Goal: Task Accomplishment & Management: Manage account settings

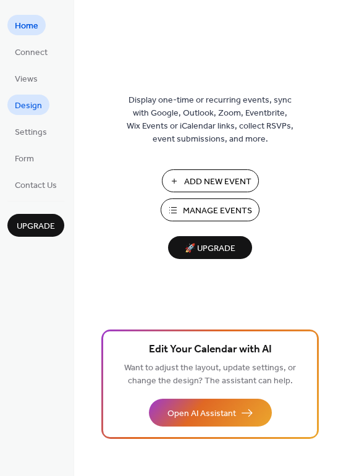
click at [27, 108] on span "Design" at bounding box center [28, 105] width 27 height 13
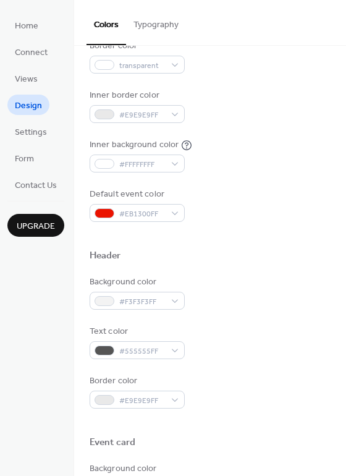
scroll to position [158, 0]
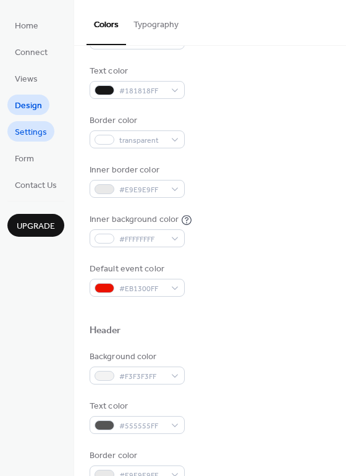
click at [26, 132] on span "Settings" at bounding box center [31, 132] width 32 height 13
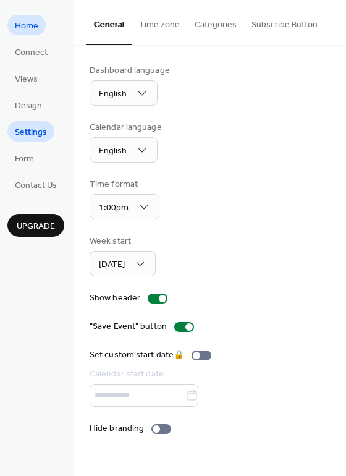
click at [13, 30] on link "Home" at bounding box center [26, 25] width 38 height 20
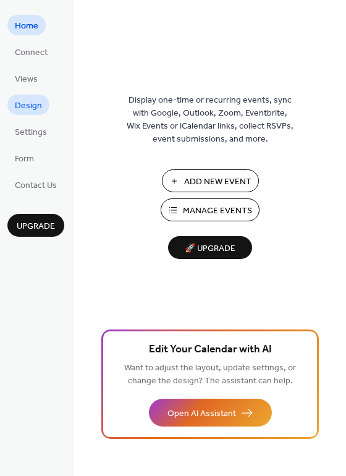
click at [23, 104] on span "Design" at bounding box center [28, 105] width 27 height 13
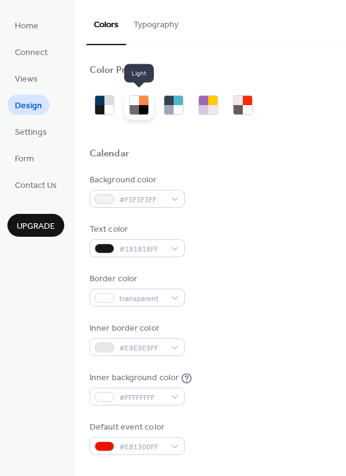
click at [149, 106] on div at bounding box center [139, 105] width 20 height 20
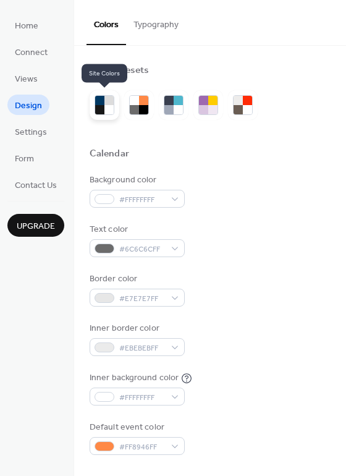
click at [109, 108] on div at bounding box center [108, 109] width 9 height 9
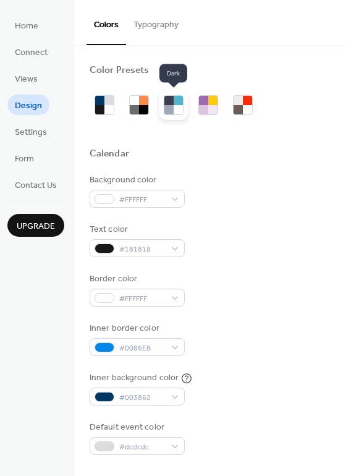
click at [167, 106] on div at bounding box center [168, 109] width 9 height 9
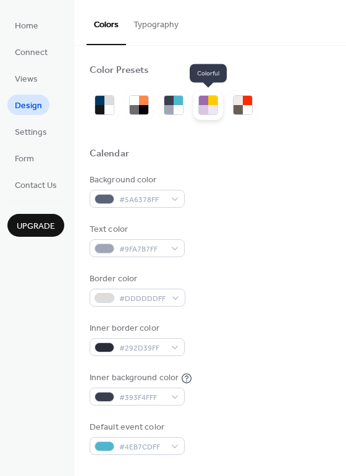
click at [204, 106] on div at bounding box center [203, 109] width 9 height 9
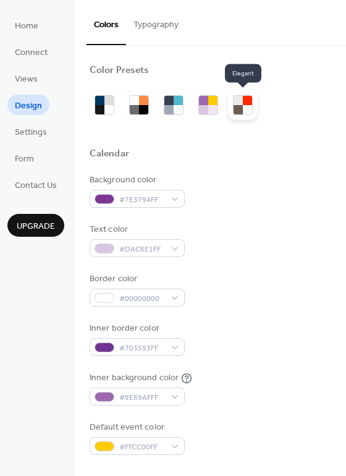
click at [239, 105] on div at bounding box center [238, 109] width 9 height 9
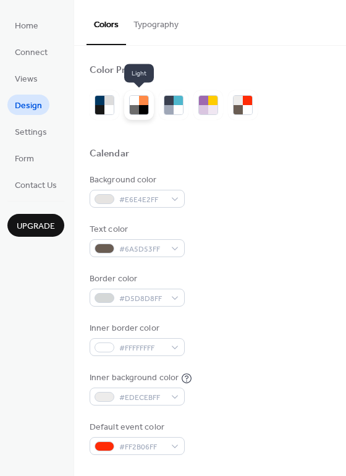
click at [137, 110] on div at bounding box center [134, 109] width 9 height 9
click at [152, 22] on button "Typography" at bounding box center [156, 22] width 60 height 44
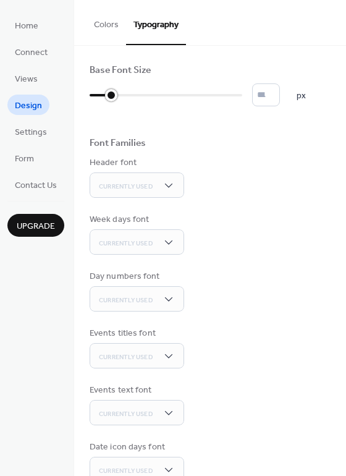
drag, startPoint x: 92, startPoint y: 95, endPoint x: 116, endPoint y: 97, distance: 24.2
click at [116, 97] on div at bounding box center [111, 95] width 12 height 12
drag, startPoint x: 109, startPoint y: 95, endPoint x: 139, endPoint y: 98, distance: 29.8
click at [130, 98] on div at bounding box center [110, 95] width 40 height 20
type input "**"
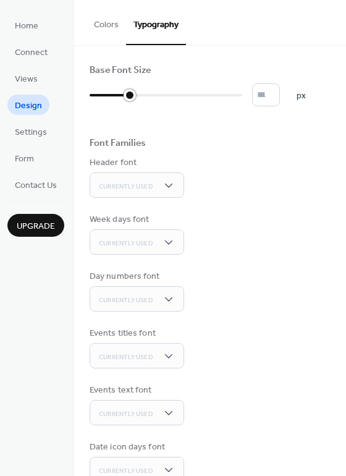
click at [119, 96] on div at bounding box center [110, 95] width 40 height 20
click at [22, 161] on span "Form" at bounding box center [24, 159] width 19 height 13
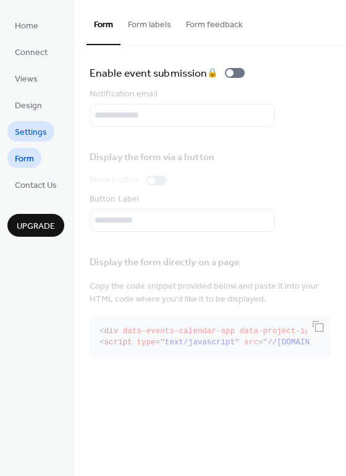
click at [28, 133] on span "Settings" at bounding box center [31, 132] width 32 height 13
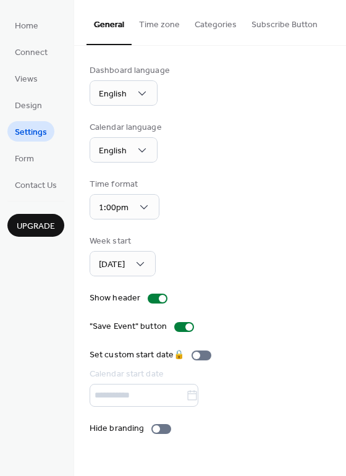
click at [159, 26] on button "Time zone" at bounding box center [160, 22] width 56 height 44
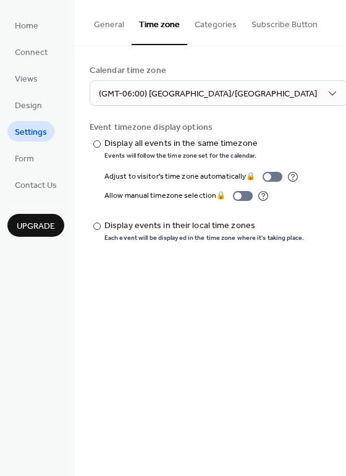
click at [203, 23] on button "Categories" at bounding box center [215, 22] width 57 height 44
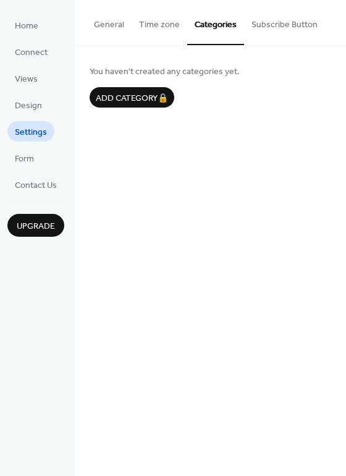
click at [280, 22] on button "Subscribe Button" at bounding box center [284, 22] width 81 height 44
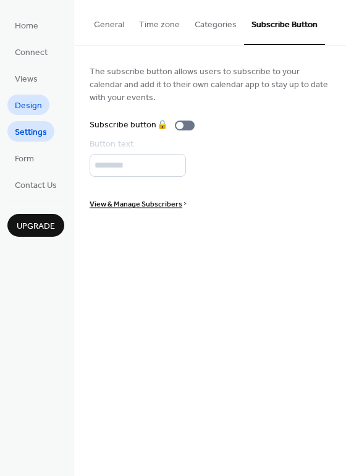
click at [27, 107] on span "Design" at bounding box center [28, 105] width 27 height 13
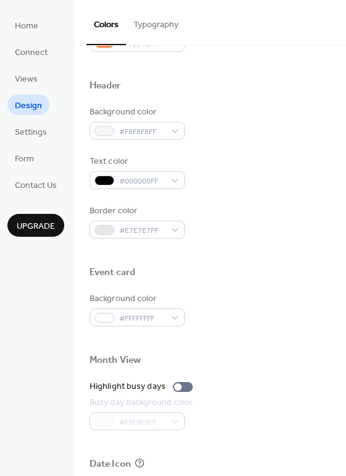
scroll to position [432, 0]
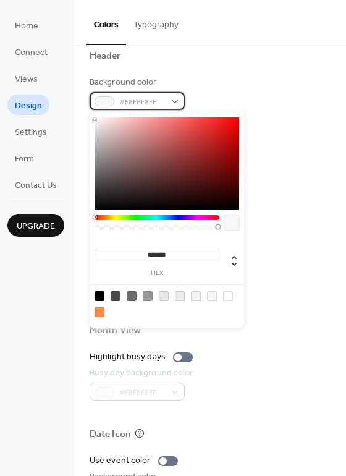
click at [176, 101] on div "#F8F8F8FF" at bounding box center [137, 101] width 95 height 18
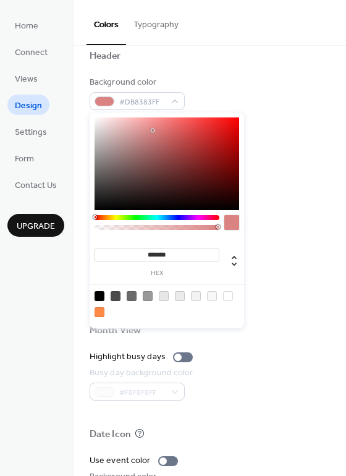
drag, startPoint x: 128, startPoint y: 129, endPoint x: 161, endPoint y: 148, distance: 37.6
click at [161, 148] on div at bounding box center [167, 163] width 145 height 93
click at [170, 219] on div at bounding box center [157, 217] width 125 height 5
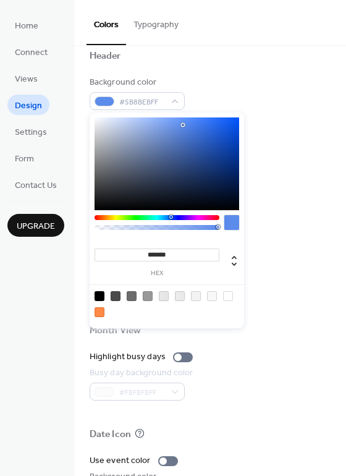
type input "*******"
drag, startPoint x: 163, startPoint y: 135, endPoint x: 185, endPoint y: 125, distance: 23.8
click at [185, 125] on div at bounding box center [167, 163] width 145 height 93
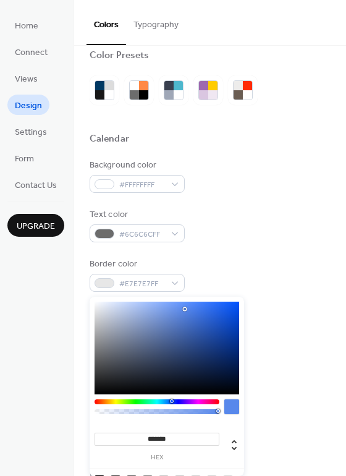
scroll to position [0, 0]
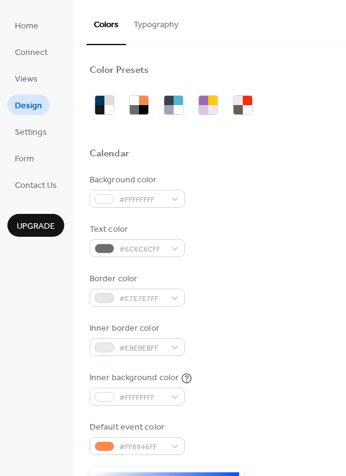
click at [155, 25] on button "Typography" at bounding box center [156, 22] width 60 height 44
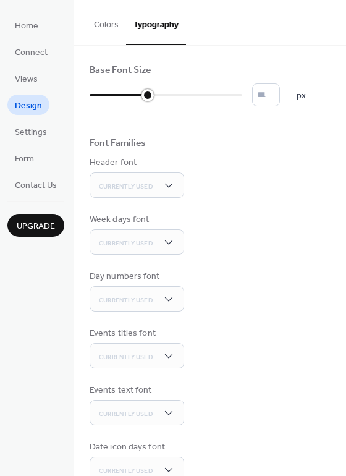
drag, startPoint x: 126, startPoint y: 93, endPoint x: 139, endPoint y: 96, distance: 13.3
click at [139, 96] on div at bounding box center [119, 95] width 58 height 20
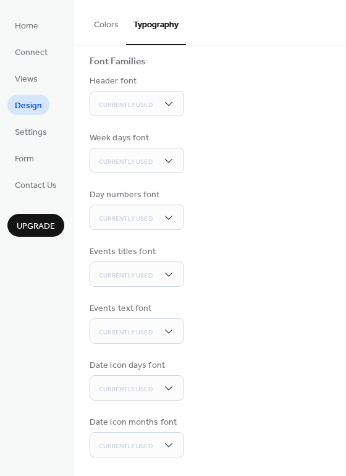
type input "*"
click at [17, 81] on span "Views" at bounding box center [26, 79] width 23 height 13
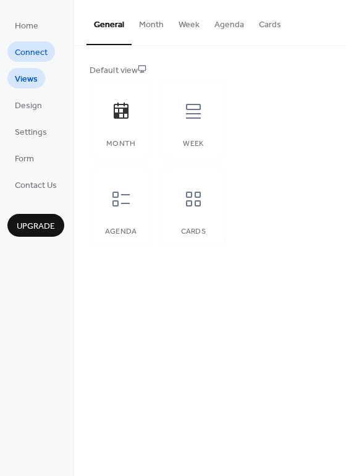
click at [33, 49] on span "Connect" at bounding box center [31, 52] width 33 height 13
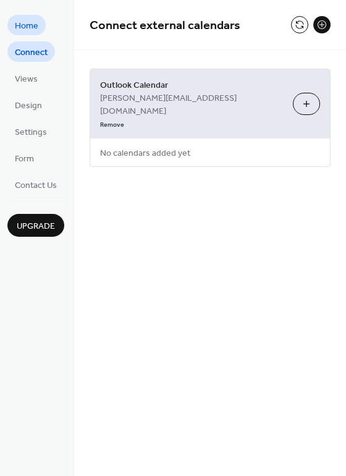
click at [30, 25] on span "Home" at bounding box center [26, 26] width 23 height 13
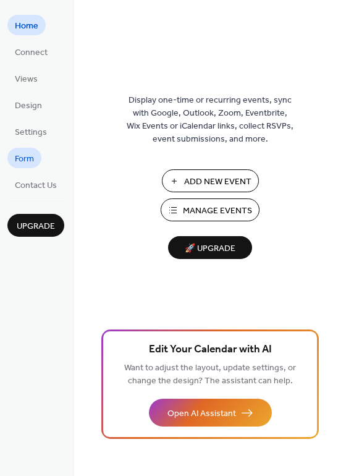
click at [20, 159] on span "Form" at bounding box center [24, 159] width 19 height 13
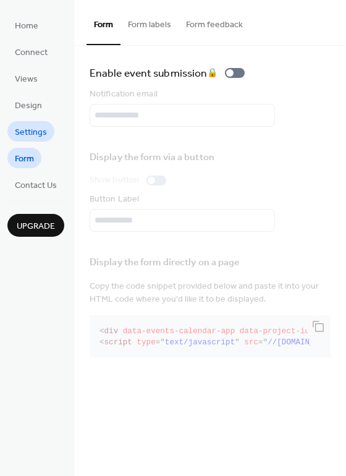
click at [30, 134] on span "Settings" at bounding box center [31, 132] width 32 height 13
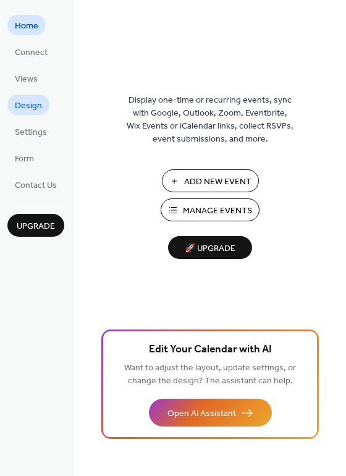
click at [26, 107] on span "Design" at bounding box center [28, 105] width 27 height 13
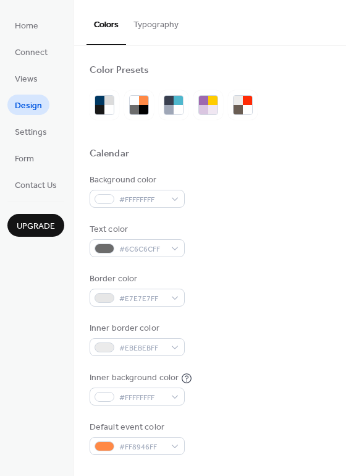
click at [146, 21] on button "Typography" at bounding box center [156, 22] width 60 height 44
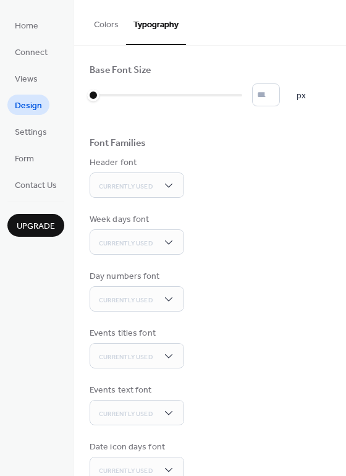
click at [97, 22] on button "Colors" at bounding box center [106, 22] width 40 height 44
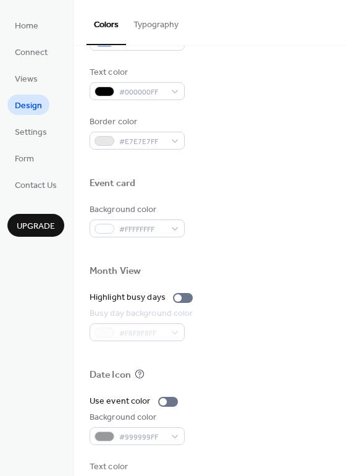
scroll to position [529, 0]
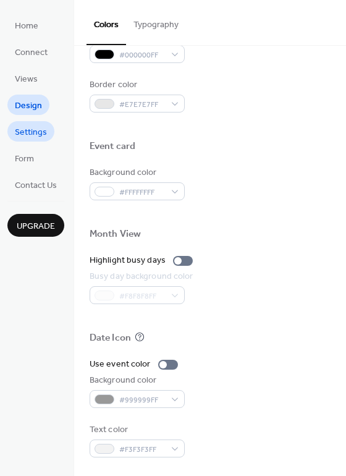
click at [46, 133] on span "Settings" at bounding box center [31, 132] width 32 height 13
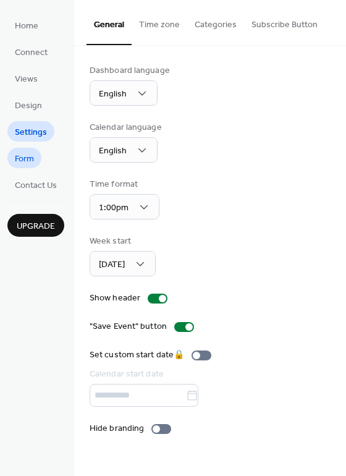
click at [27, 157] on span "Form" at bounding box center [24, 159] width 19 height 13
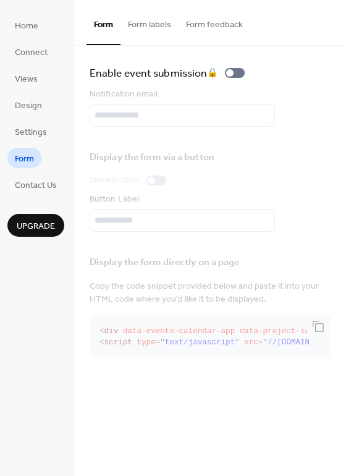
click at [155, 25] on button "Form labels" at bounding box center [149, 22] width 58 height 44
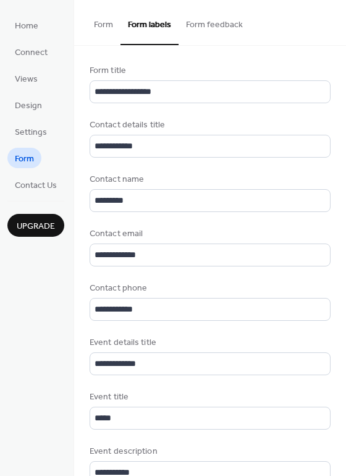
click at [196, 22] on button "Form feedback" at bounding box center [215, 22] width 72 height 44
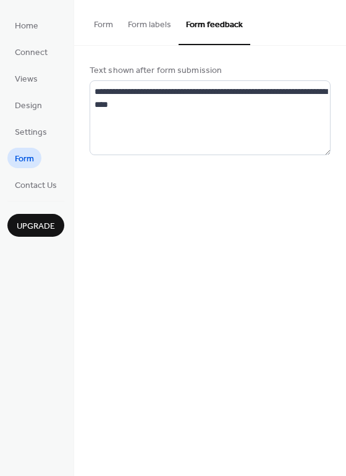
click at [121, 24] on button "Form labels" at bounding box center [149, 22] width 58 height 44
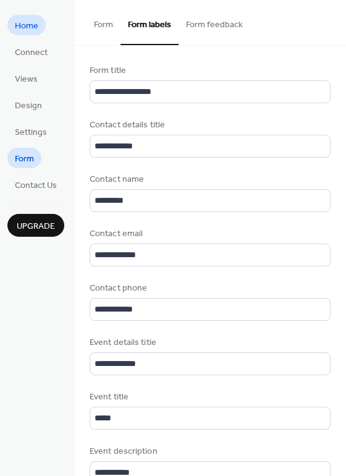
click at [25, 27] on span "Home" at bounding box center [26, 26] width 23 height 13
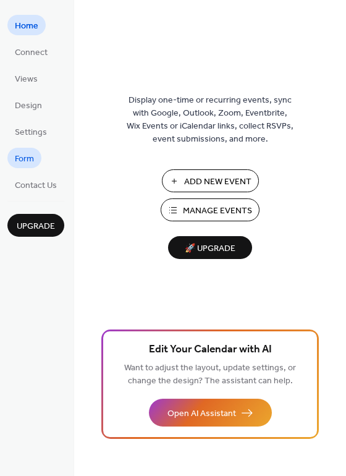
click at [26, 161] on span "Form" at bounding box center [24, 159] width 19 height 13
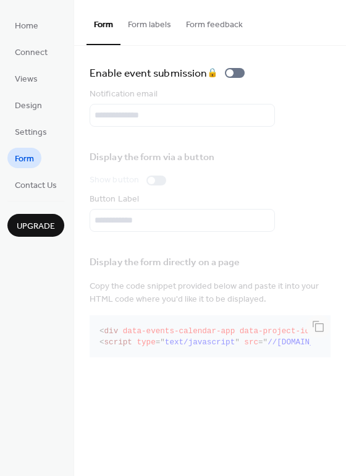
click at [155, 28] on button "Form labels" at bounding box center [149, 22] width 58 height 44
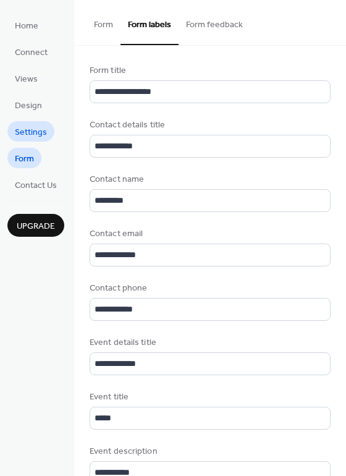
click at [40, 135] on span "Settings" at bounding box center [31, 132] width 32 height 13
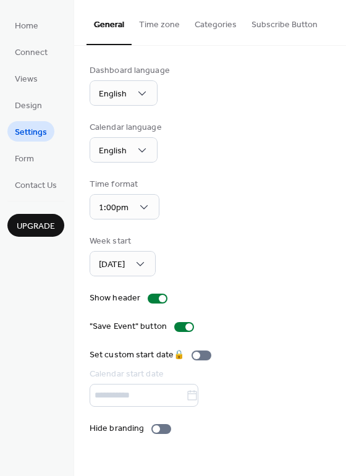
click at [263, 22] on button "Subscribe Button" at bounding box center [284, 22] width 81 height 44
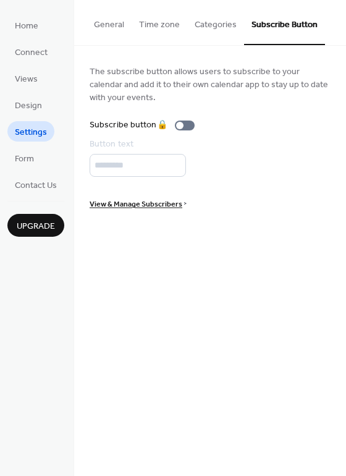
click at [216, 23] on button "Categories" at bounding box center [215, 22] width 57 height 44
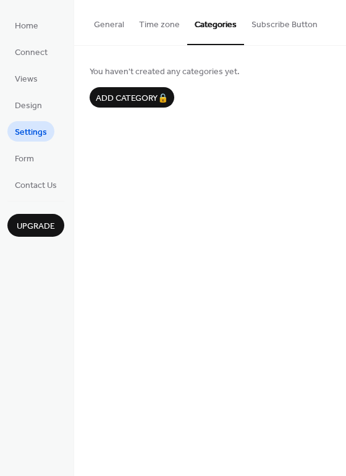
click at [165, 20] on button "Time zone" at bounding box center [160, 22] width 56 height 44
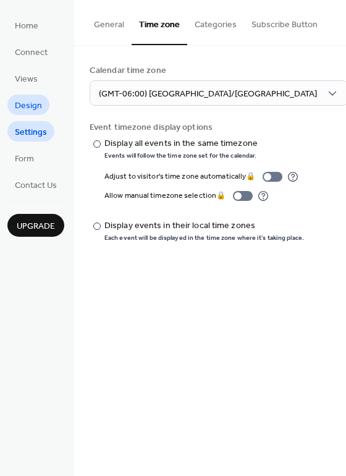
click at [41, 103] on span "Design" at bounding box center [28, 105] width 27 height 13
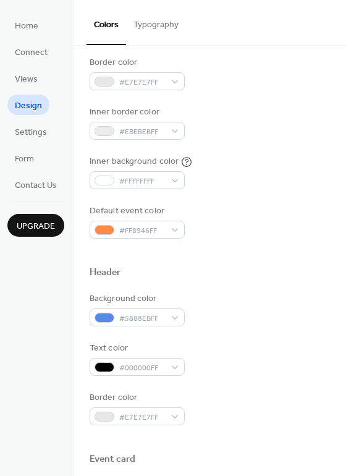
scroll to position [158, 0]
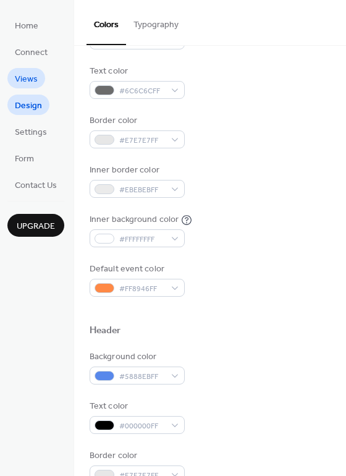
click at [32, 75] on span "Views" at bounding box center [26, 79] width 23 height 13
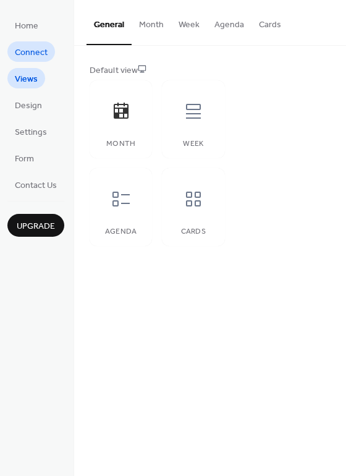
click at [29, 50] on span "Connect" at bounding box center [31, 52] width 33 height 13
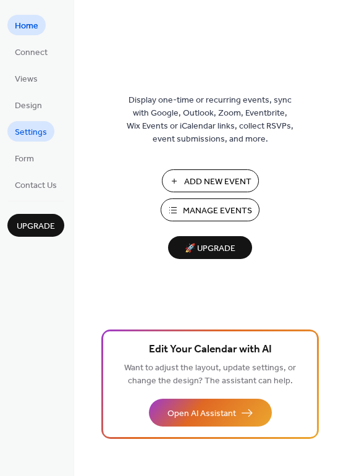
click at [31, 133] on span "Settings" at bounding box center [31, 132] width 32 height 13
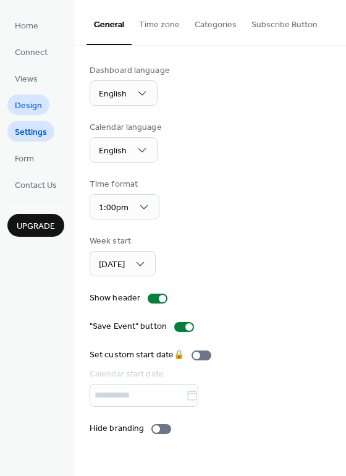
click at [27, 107] on span "Design" at bounding box center [28, 105] width 27 height 13
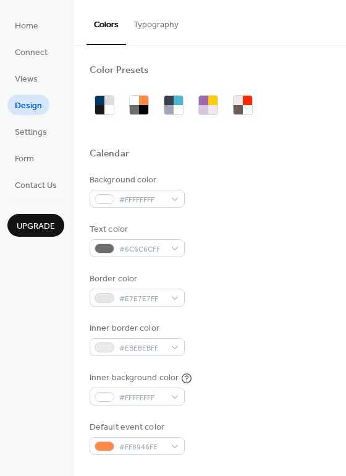
click at [148, 18] on button "Typography" at bounding box center [156, 22] width 60 height 44
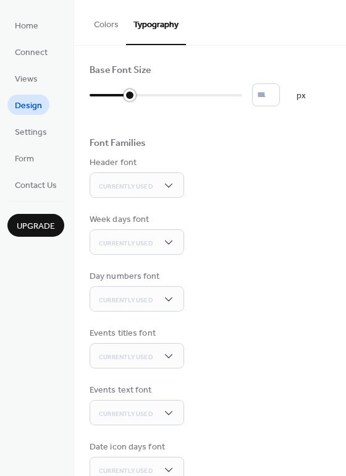
click at [130, 96] on div at bounding box center [166, 95] width 153 height 20
click at [148, 98] on div at bounding box center [166, 95] width 153 height 20
type input "**"
click at [165, 96] on div at bounding box center [166, 95] width 153 height 20
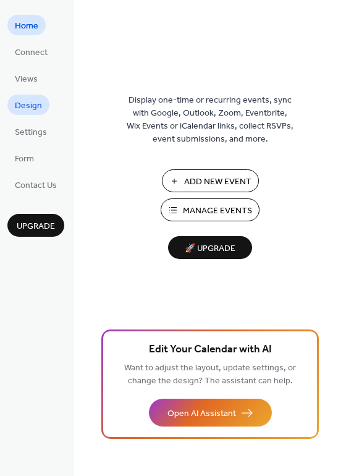
click at [32, 108] on span "Design" at bounding box center [28, 105] width 27 height 13
click at [33, 48] on span "Connect" at bounding box center [31, 52] width 33 height 13
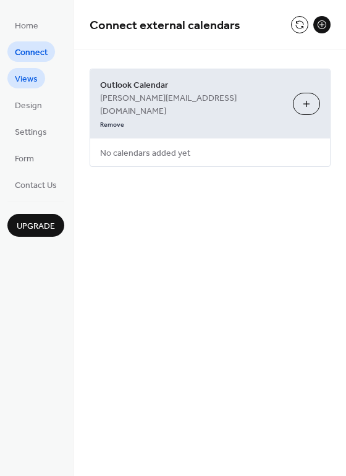
click at [28, 74] on span "Views" at bounding box center [26, 79] width 23 height 13
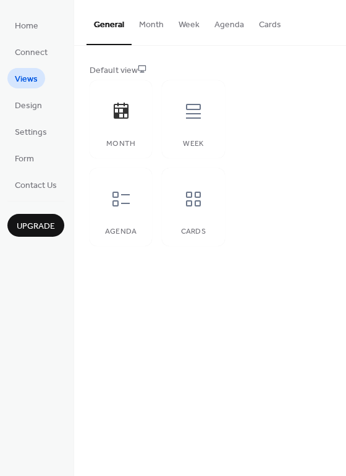
click at [151, 26] on button "Month" at bounding box center [152, 22] width 40 height 44
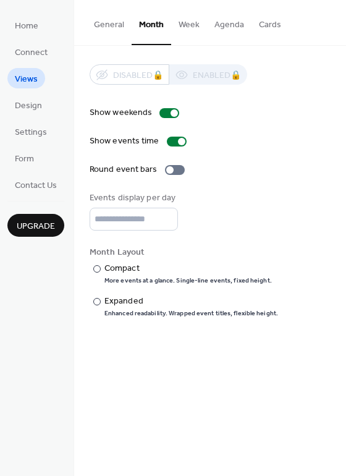
click at [184, 24] on button "Week" at bounding box center [189, 22] width 36 height 44
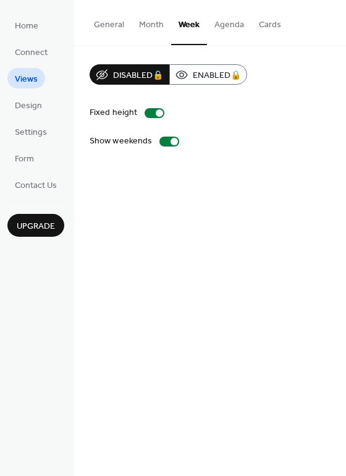
click at [151, 25] on button "Month" at bounding box center [152, 22] width 40 height 44
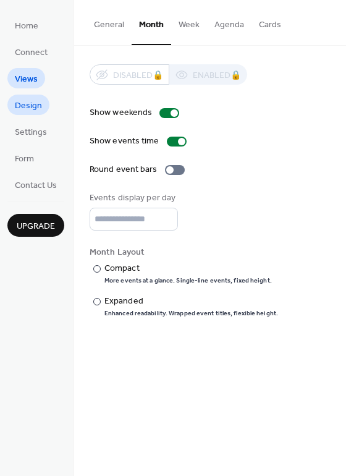
click at [26, 109] on span "Design" at bounding box center [28, 105] width 27 height 13
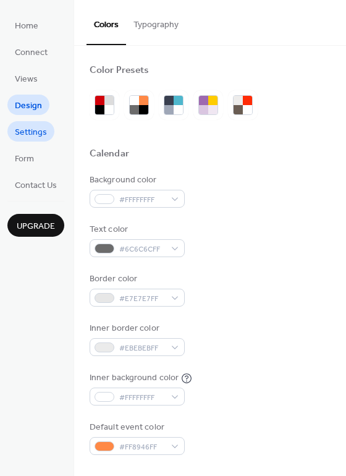
click at [23, 128] on span "Settings" at bounding box center [31, 132] width 32 height 13
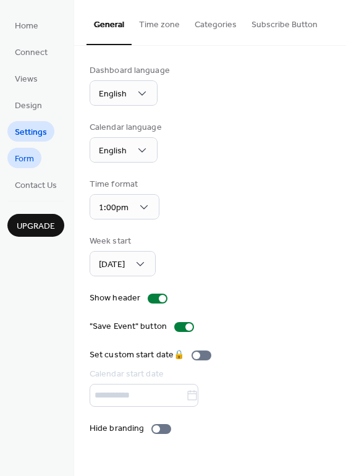
click at [22, 161] on span "Form" at bounding box center [24, 159] width 19 height 13
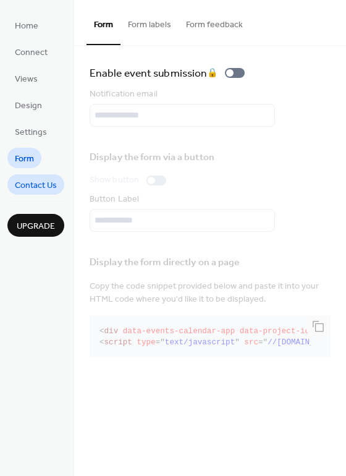
click at [32, 187] on span "Contact Us" at bounding box center [36, 185] width 42 height 13
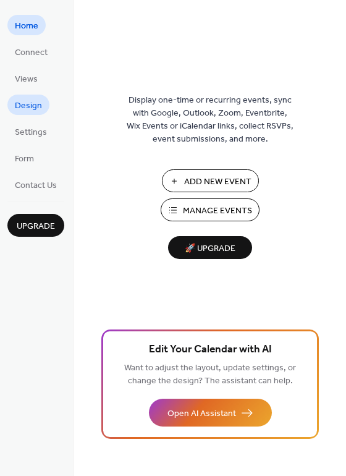
click at [20, 105] on span "Design" at bounding box center [28, 105] width 27 height 13
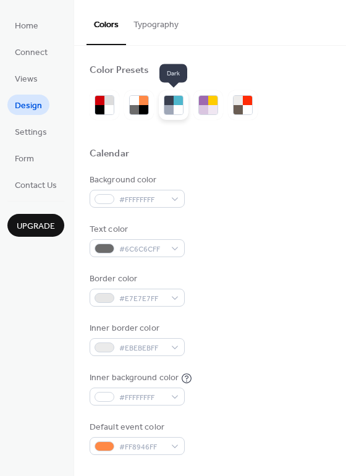
click at [174, 109] on div at bounding box center [178, 109] width 9 height 9
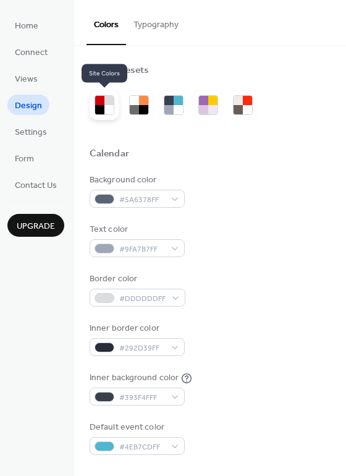
click at [107, 106] on div at bounding box center [108, 109] width 9 height 9
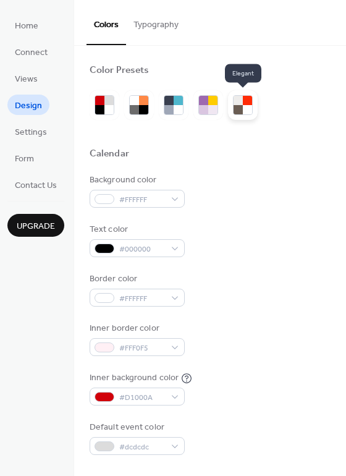
click at [254, 108] on div at bounding box center [243, 105] width 30 height 30
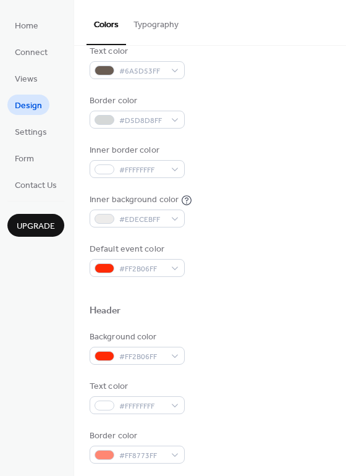
scroll to position [185, 0]
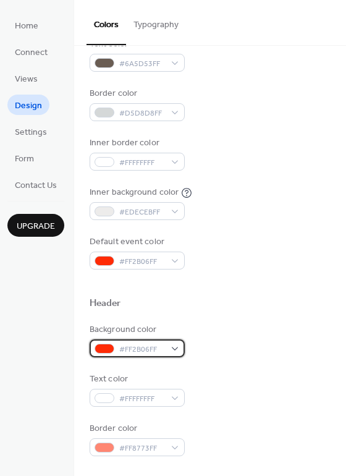
click at [177, 348] on div "#FF2B06FF" at bounding box center [137, 348] width 95 height 18
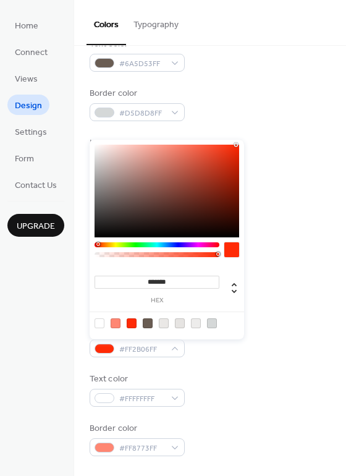
click at [166, 243] on div at bounding box center [157, 244] width 125 height 5
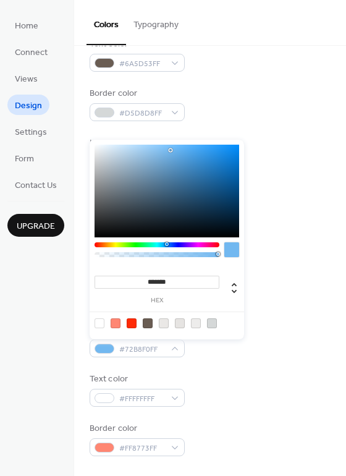
click at [170, 150] on div at bounding box center [167, 191] width 145 height 93
click at [170, 164] on div at bounding box center [167, 191] width 145 height 93
click at [173, 178] on div at bounding box center [167, 191] width 145 height 93
drag, startPoint x: 173, startPoint y: 178, endPoint x: 174, endPoint y: 199, distance: 21.0
click at [174, 199] on div at bounding box center [173, 199] width 2 height 2
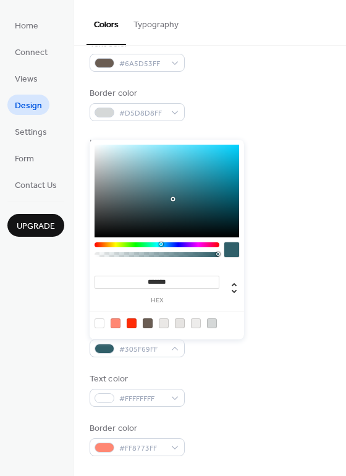
click at [161, 245] on div at bounding box center [157, 244] width 125 height 5
drag, startPoint x: 172, startPoint y: 198, endPoint x: 192, endPoint y: 162, distance: 41.2
click at [192, 162] on div at bounding box center [191, 162] width 2 height 2
drag, startPoint x: 192, startPoint y: 162, endPoint x: 201, endPoint y: 138, distance: 25.8
click at [201, 138] on div "******* hex" at bounding box center [167, 238] width 154 height 202
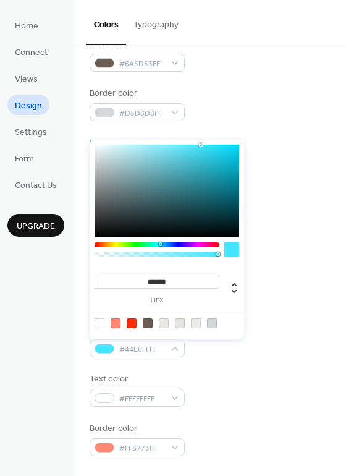
click at [200, 177] on div at bounding box center [167, 191] width 145 height 93
type input "*******"
click at [204, 174] on div at bounding box center [167, 191] width 145 height 93
click at [277, 254] on div "Default event color #FF2B06FF" at bounding box center [210, 252] width 241 height 34
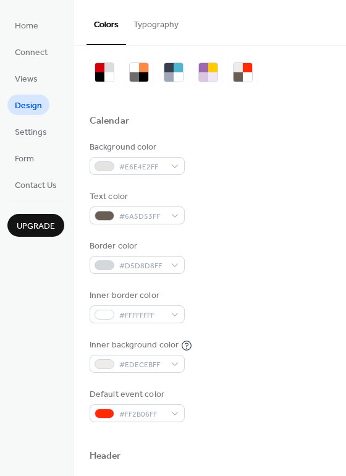
scroll to position [0, 0]
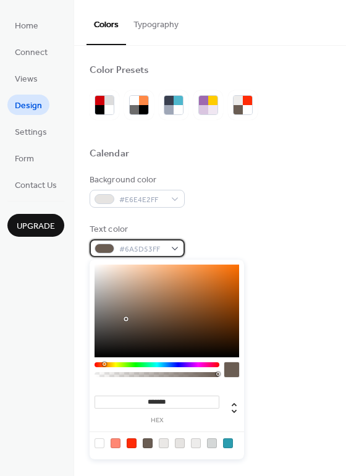
click at [175, 246] on div "#6A5D53FF" at bounding box center [137, 248] width 95 height 18
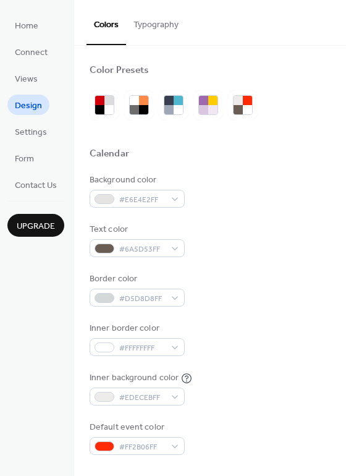
click at [282, 193] on div "Background color #E6E4E2FF" at bounding box center [210, 191] width 241 height 34
click at [177, 202] on div "#E6E4E2FF" at bounding box center [137, 199] width 95 height 18
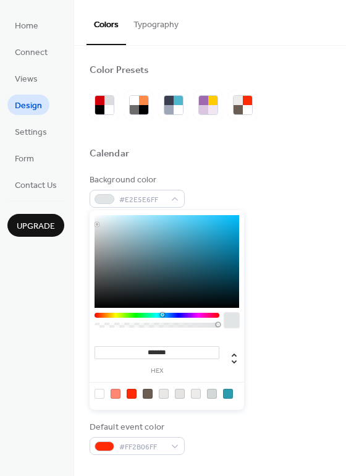
click at [162, 314] on div at bounding box center [157, 315] width 125 height 5
click at [179, 227] on div at bounding box center [167, 261] width 145 height 93
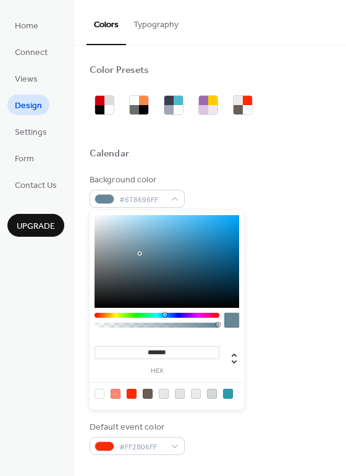
drag, startPoint x: 179, startPoint y: 229, endPoint x: 140, endPoint y: 253, distance: 46.1
click at [140, 253] on div at bounding box center [167, 261] width 145 height 93
drag, startPoint x: 157, startPoint y: 225, endPoint x: 179, endPoint y: 230, distance: 22.7
click at [179, 230] on div at bounding box center [167, 261] width 145 height 93
click at [231, 391] on div at bounding box center [228, 394] width 10 height 10
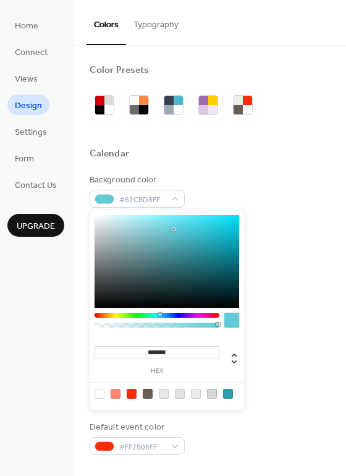
drag, startPoint x: 204, startPoint y: 242, endPoint x: 174, endPoint y: 229, distance: 32.9
click at [174, 229] on div at bounding box center [167, 261] width 145 height 93
click at [196, 230] on div at bounding box center [167, 261] width 145 height 93
click at [196, 239] on div at bounding box center [167, 261] width 145 height 93
click at [225, 397] on div at bounding box center [228, 394] width 10 height 10
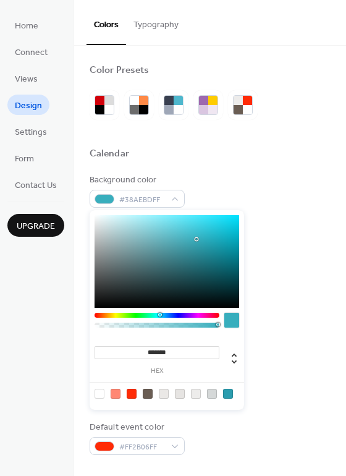
type input "*******"
click at [227, 391] on div at bounding box center [228, 394] width 10 height 10
click at [275, 196] on div "Background color #2B9DAFFF" at bounding box center [210, 191] width 241 height 34
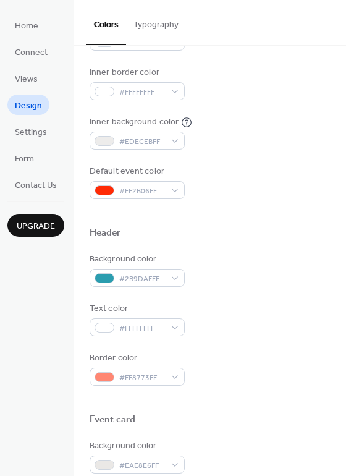
scroll to position [309, 0]
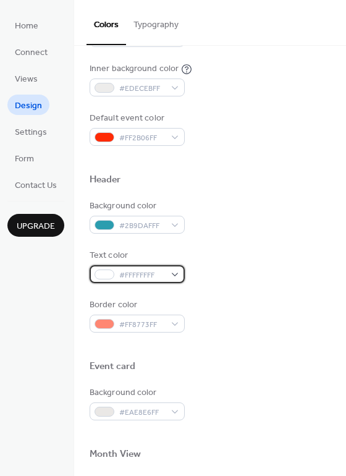
click at [177, 274] on div "#FFFFFFFF" at bounding box center [137, 274] width 95 height 18
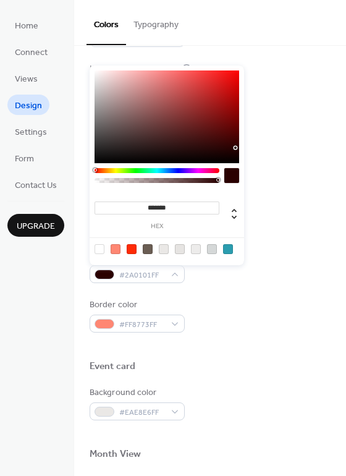
click at [237, 148] on div at bounding box center [167, 116] width 145 height 93
click at [231, 133] on div at bounding box center [167, 116] width 145 height 93
click at [107, 76] on div at bounding box center [167, 116] width 145 height 93
click at [99, 250] on div at bounding box center [100, 249] width 10 height 10
type input "*******"
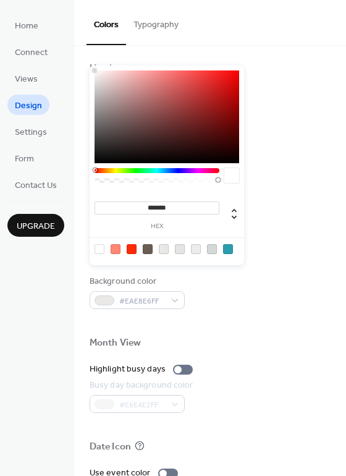
scroll to position [371, 0]
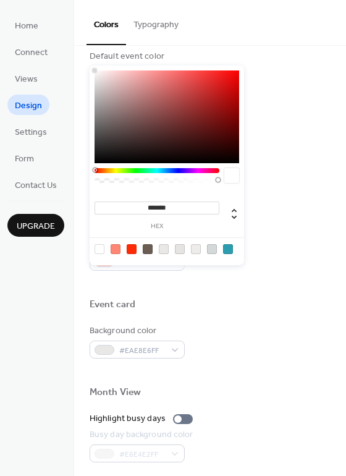
click at [243, 356] on div "Background color #EAE8E6FF" at bounding box center [210, 341] width 241 height 34
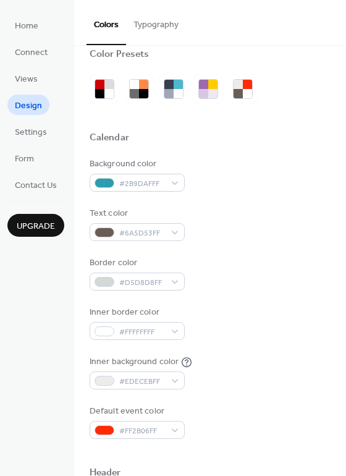
scroll to position [0, 0]
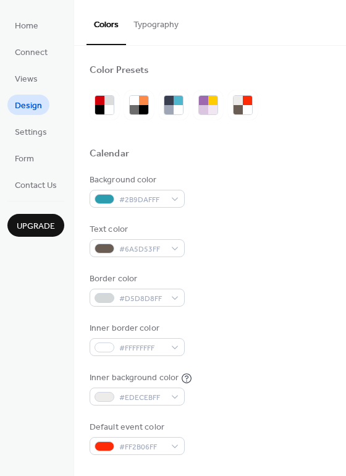
click at [144, 28] on button "Typography" at bounding box center [156, 22] width 60 height 44
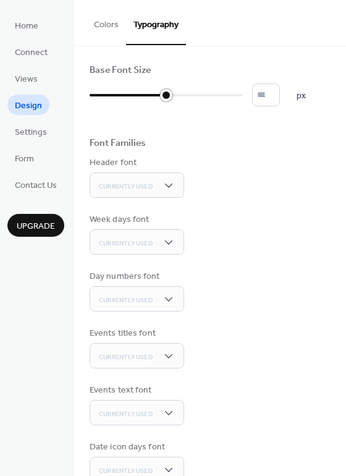
type input "**"
drag, startPoint x: 164, startPoint y: 95, endPoint x: 153, endPoint y: 95, distance: 11.7
click at [153, 95] on div at bounding box center [147, 95] width 12 height 12
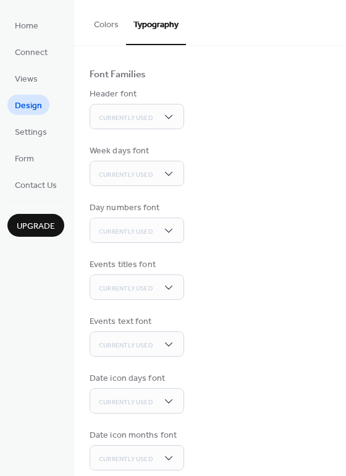
scroll to position [82, 0]
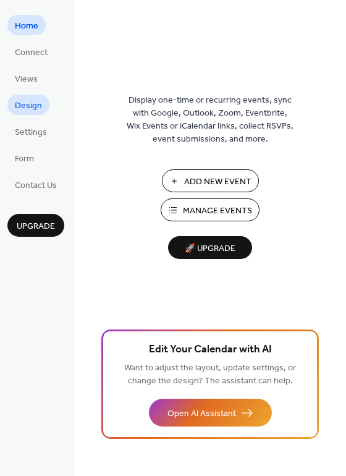
click at [24, 103] on span "Design" at bounding box center [28, 105] width 27 height 13
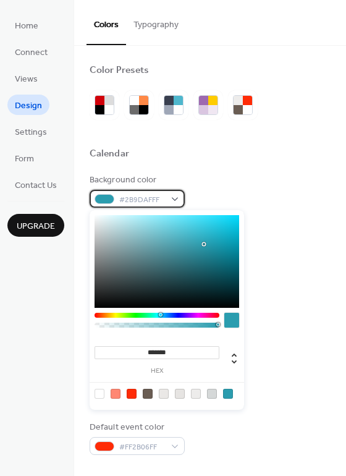
click at [174, 200] on div "#2B9DAFFF" at bounding box center [137, 199] width 95 height 18
click at [177, 313] on div at bounding box center [157, 315] width 125 height 5
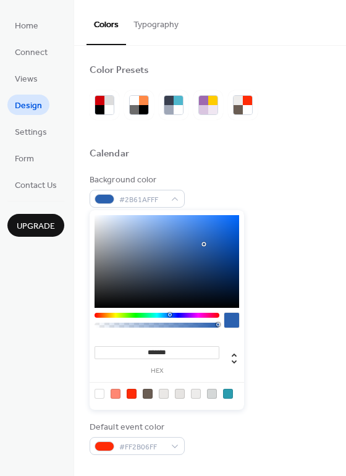
click at [169, 315] on div at bounding box center [157, 315] width 125 height 5
click at [195, 231] on div at bounding box center [167, 261] width 145 height 93
click at [187, 228] on div at bounding box center [167, 261] width 145 height 93
drag, startPoint x: 187, startPoint y: 228, endPoint x: 192, endPoint y: 245, distance: 17.6
click at [192, 245] on div at bounding box center [192, 244] width 2 height 2
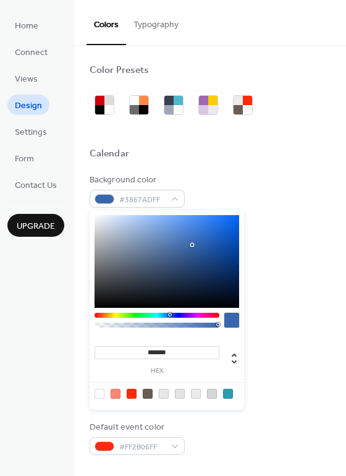
click at [229, 394] on div at bounding box center [228, 394] width 10 height 10
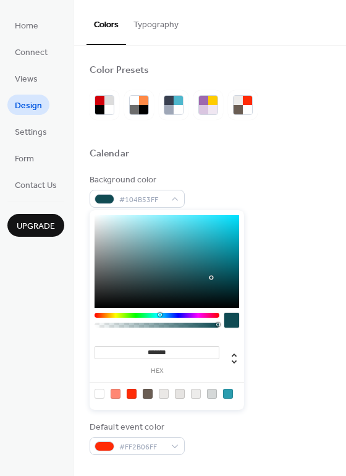
drag, startPoint x: 204, startPoint y: 245, endPoint x: 211, endPoint y: 277, distance: 33.4
click at [211, 277] on div at bounding box center [211, 277] width 2 height 2
click at [214, 284] on div at bounding box center [167, 261] width 145 height 93
click at [212, 273] on div at bounding box center [167, 261] width 145 height 93
click at [210, 261] on div at bounding box center [167, 261] width 145 height 93
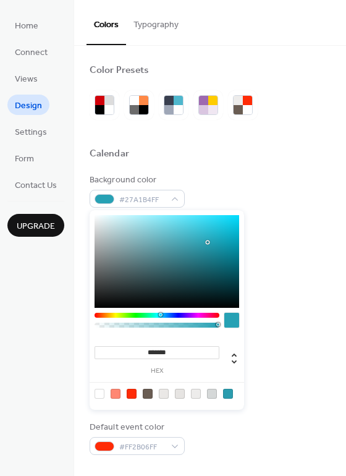
click at [208, 242] on div at bounding box center [167, 261] width 145 height 93
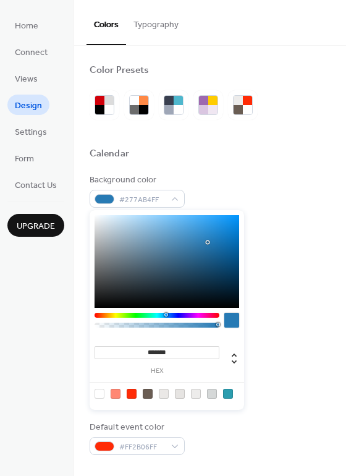
click at [166, 314] on div at bounding box center [157, 315] width 125 height 5
click at [212, 236] on div at bounding box center [167, 261] width 145 height 93
click at [207, 237] on div at bounding box center [167, 261] width 145 height 93
click at [204, 239] on div at bounding box center [167, 261] width 145 height 93
click at [200, 248] on div at bounding box center [167, 261] width 145 height 93
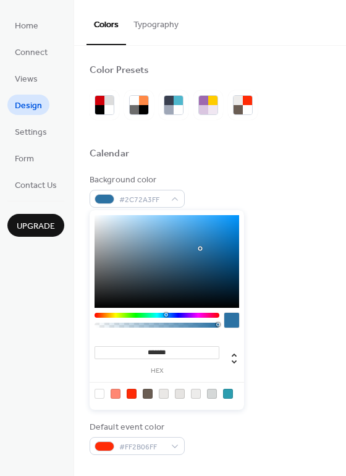
click at [192, 242] on div at bounding box center [167, 261] width 145 height 93
click at [192, 232] on div at bounding box center [167, 261] width 145 height 93
click at [195, 229] on div at bounding box center [167, 261] width 145 height 93
click at [197, 235] on div at bounding box center [167, 261] width 145 height 93
click at [192, 235] on div at bounding box center [167, 261] width 145 height 93
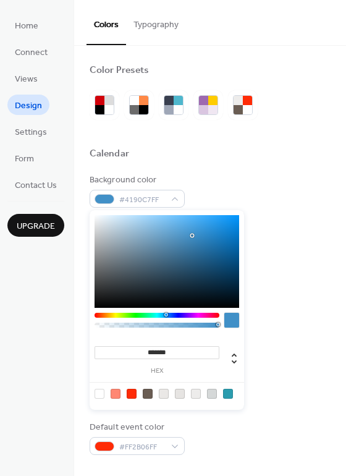
click at [182, 238] on div at bounding box center [167, 261] width 145 height 93
click at [174, 237] on div at bounding box center [167, 261] width 145 height 93
click at [170, 243] on div at bounding box center [167, 261] width 145 height 93
click at [141, 314] on div at bounding box center [157, 315] width 125 height 5
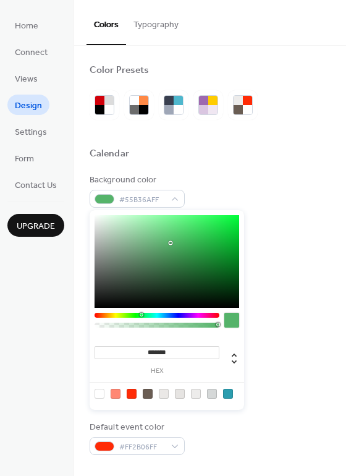
click at [137, 316] on div at bounding box center [157, 315] width 125 height 5
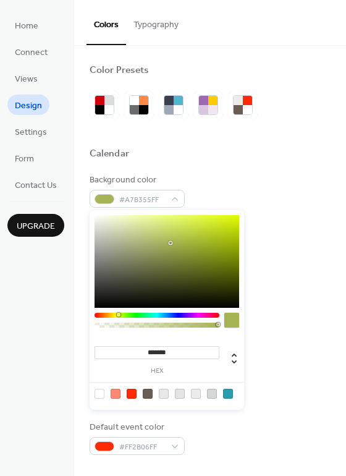
click at [118, 315] on div at bounding box center [157, 315] width 125 height 5
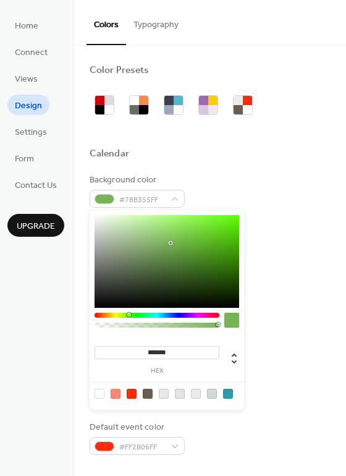
click at [128, 316] on div at bounding box center [157, 315] width 125 height 5
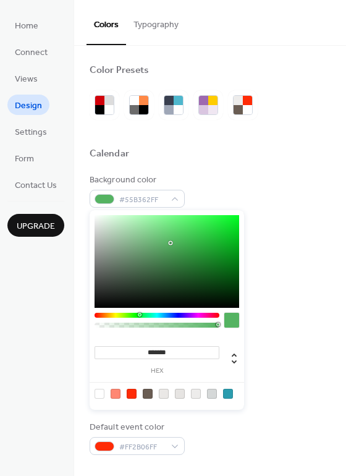
click at [139, 316] on div at bounding box center [157, 315] width 125 height 5
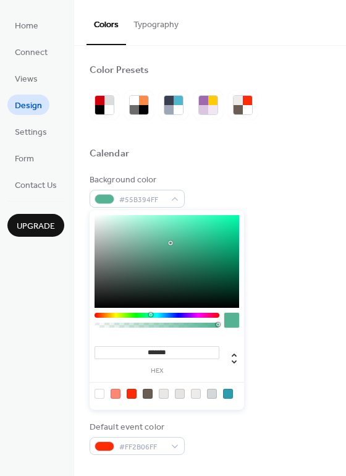
click at [150, 316] on div at bounding box center [157, 315] width 125 height 5
click at [210, 244] on div at bounding box center [167, 261] width 145 height 93
click at [214, 256] on div at bounding box center [167, 261] width 145 height 93
click at [213, 243] on div at bounding box center [167, 261] width 145 height 93
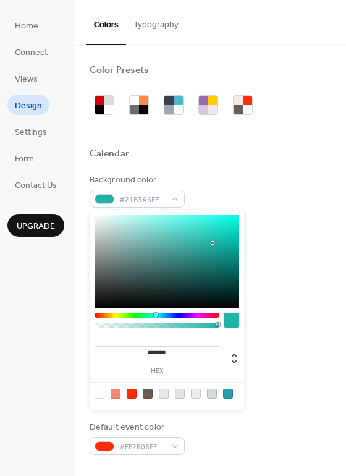
click at [155, 314] on div at bounding box center [157, 315] width 125 height 5
click at [219, 245] on div at bounding box center [167, 261] width 145 height 93
click at [224, 256] on div at bounding box center [167, 261] width 145 height 93
click at [222, 246] on div at bounding box center [167, 261] width 145 height 93
click at [159, 313] on div at bounding box center [157, 315] width 125 height 5
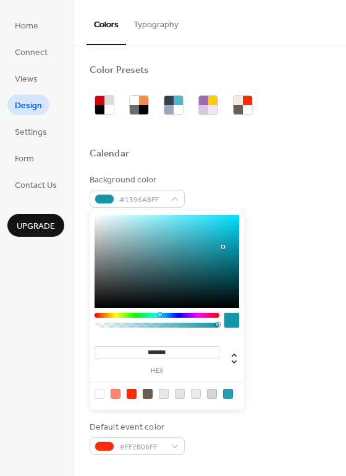
type input "*******"
click at [217, 245] on div at bounding box center [167, 261] width 145 height 93
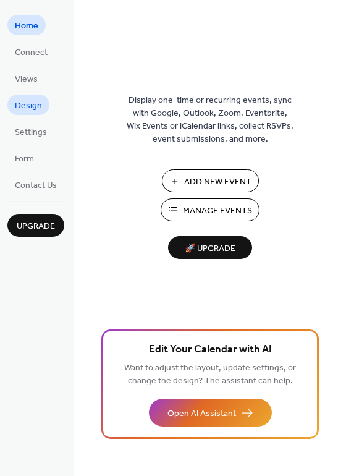
click at [18, 107] on span "Design" at bounding box center [28, 105] width 27 height 13
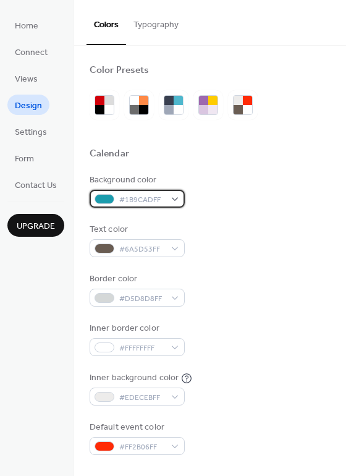
click at [176, 198] on div "#1B9CADFF" at bounding box center [137, 199] width 95 height 18
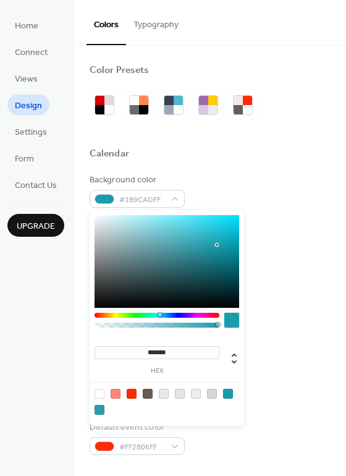
click at [227, 232] on div at bounding box center [167, 261] width 145 height 93
click at [227, 243] on div at bounding box center [167, 261] width 145 height 93
click at [235, 321] on div at bounding box center [231, 320] width 15 height 15
click at [229, 393] on div at bounding box center [228, 394] width 10 height 10
type input "*******"
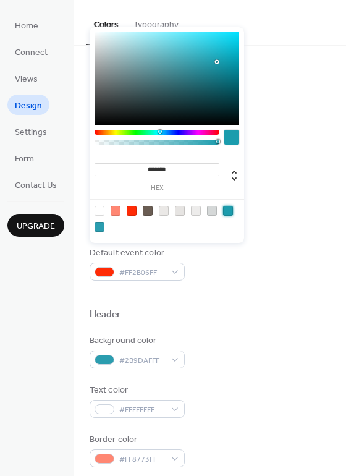
scroll to position [185, 0]
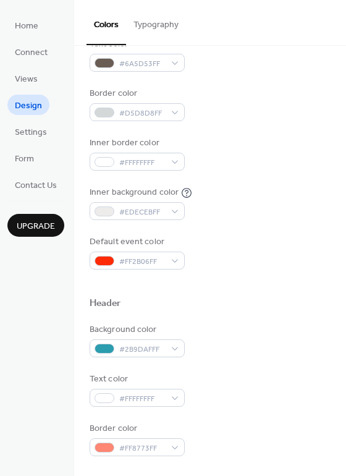
click at [304, 195] on div "Inner background color #EDECEBFF" at bounding box center [210, 203] width 241 height 34
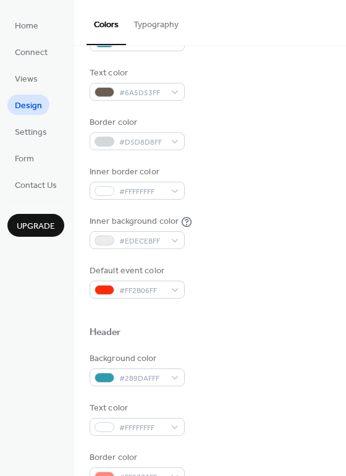
scroll to position [247, 0]
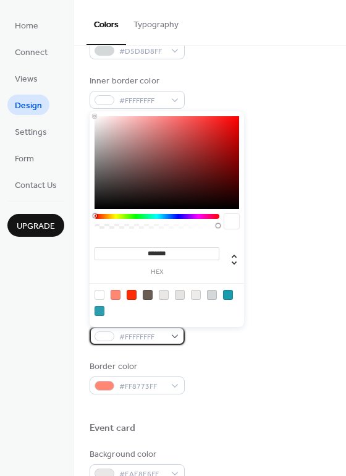
click at [177, 338] on div "#FFFFFFFF" at bounding box center [137, 336] width 95 height 18
click at [102, 293] on div at bounding box center [100, 295] width 10 height 10
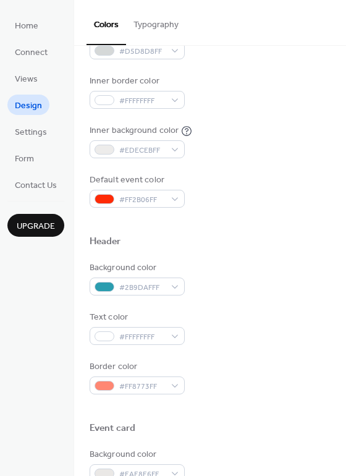
click at [263, 339] on div "Text color #FFFFFFFF" at bounding box center [210, 328] width 241 height 34
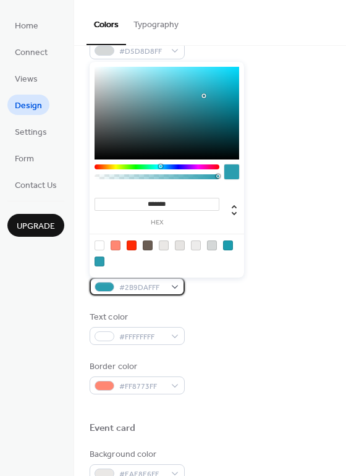
click at [180, 287] on div "#2B9DAFFF" at bounding box center [137, 286] width 95 height 18
click at [178, 287] on div "#2B9DAFFF" at bounding box center [137, 286] width 95 height 18
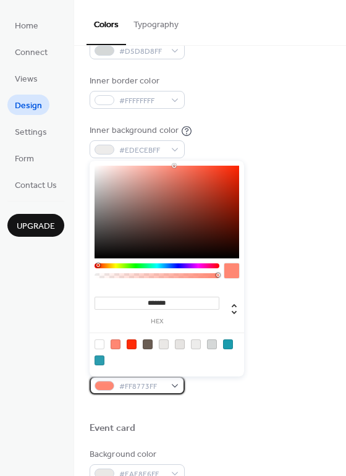
click at [177, 384] on div "#FF8773FF" at bounding box center [137, 385] width 95 height 18
click at [231, 346] on div at bounding box center [228, 344] width 10 height 10
type input "*******"
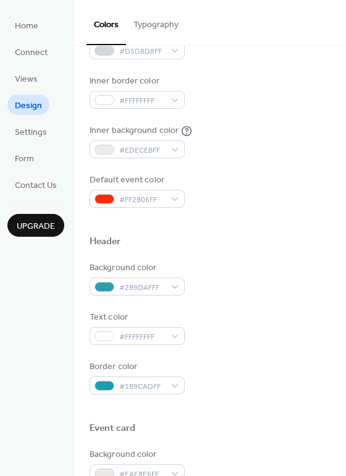
click at [288, 340] on div "Text color #FFFFFFFF" at bounding box center [210, 328] width 241 height 34
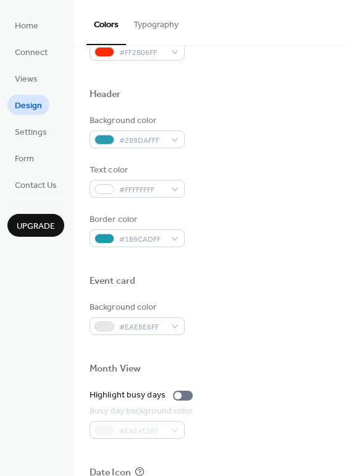
scroll to position [432, 0]
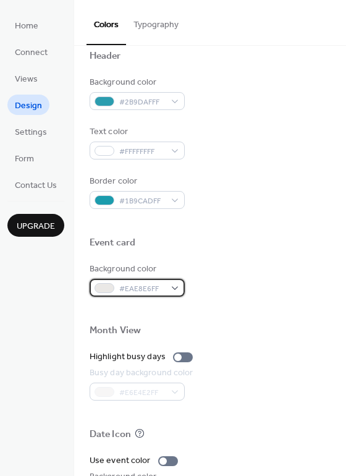
click at [177, 287] on div "#EAE8E6FF" at bounding box center [137, 288] width 95 height 18
click at [264, 308] on div at bounding box center [210, 311] width 241 height 28
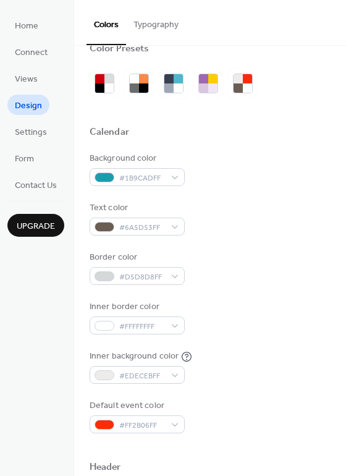
scroll to position [0, 0]
